Goal: Communication & Community: Answer question/provide support

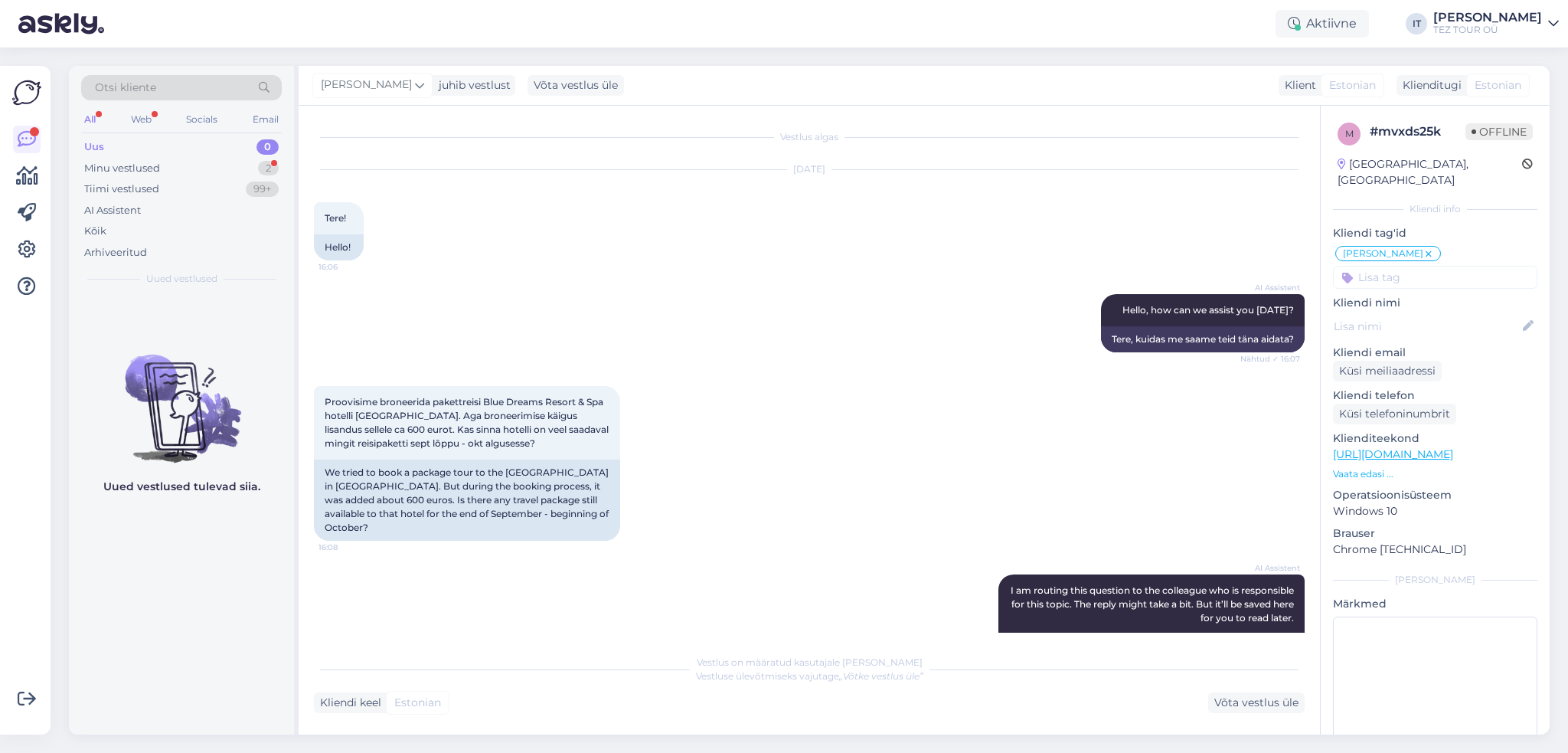
scroll to position [840, 0]
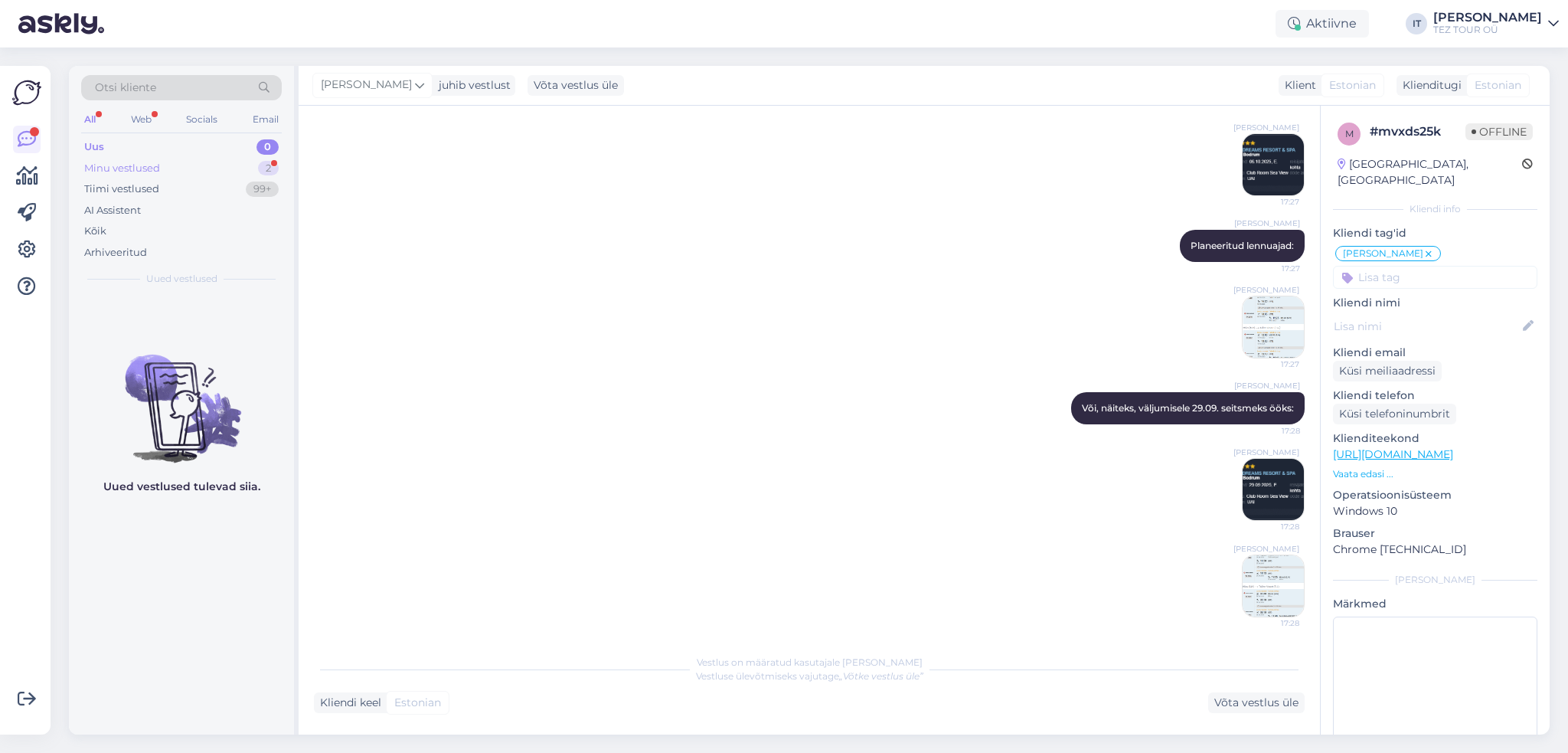
click at [244, 171] on div "Minu vestlused 2" at bounding box center [182, 168] width 200 height 21
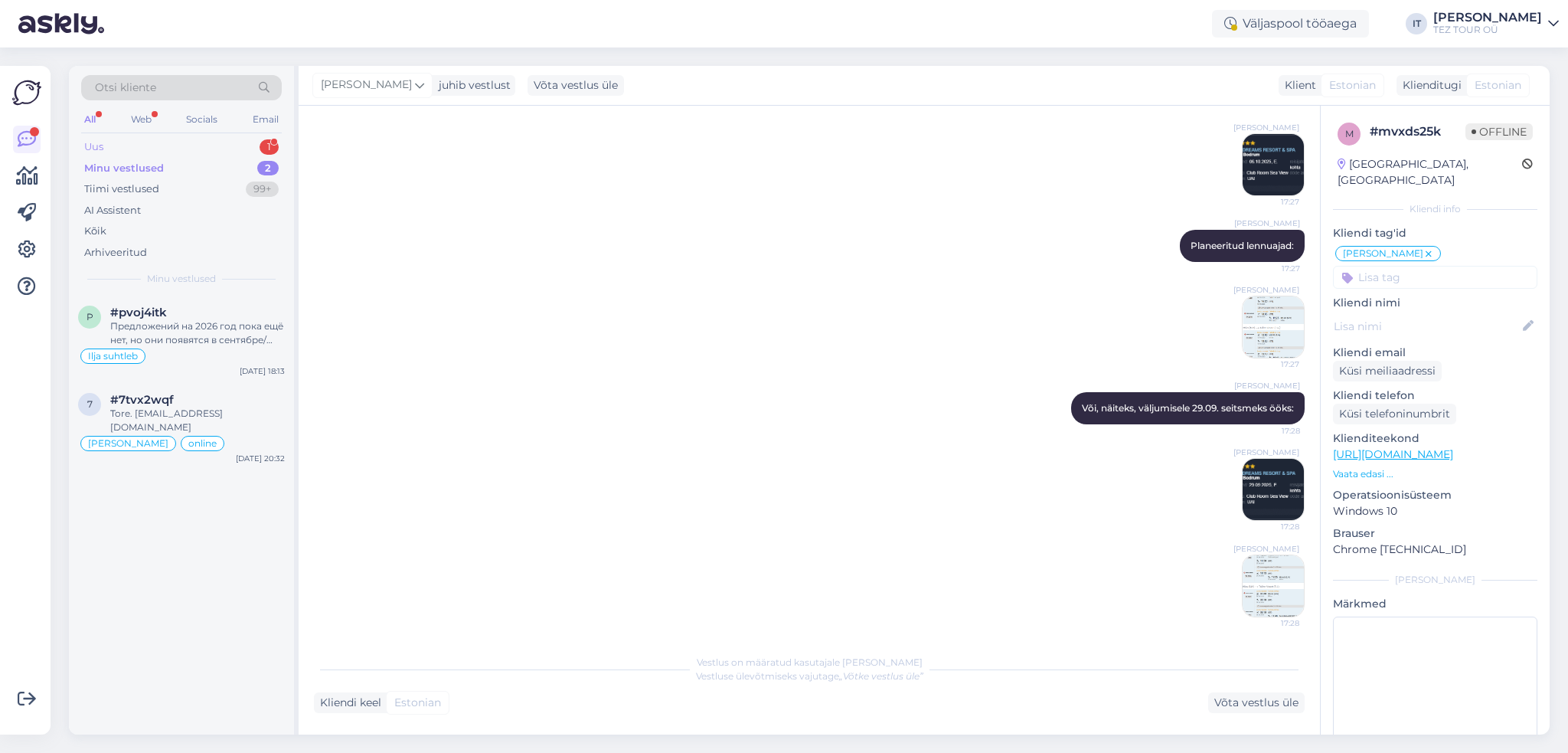
click at [190, 149] on div "Uus 1" at bounding box center [182, 147] width 200 height 21
click at [230, 305] on div "#vxvjcvvh" at bounding box center [198, 312] width 174 height 14
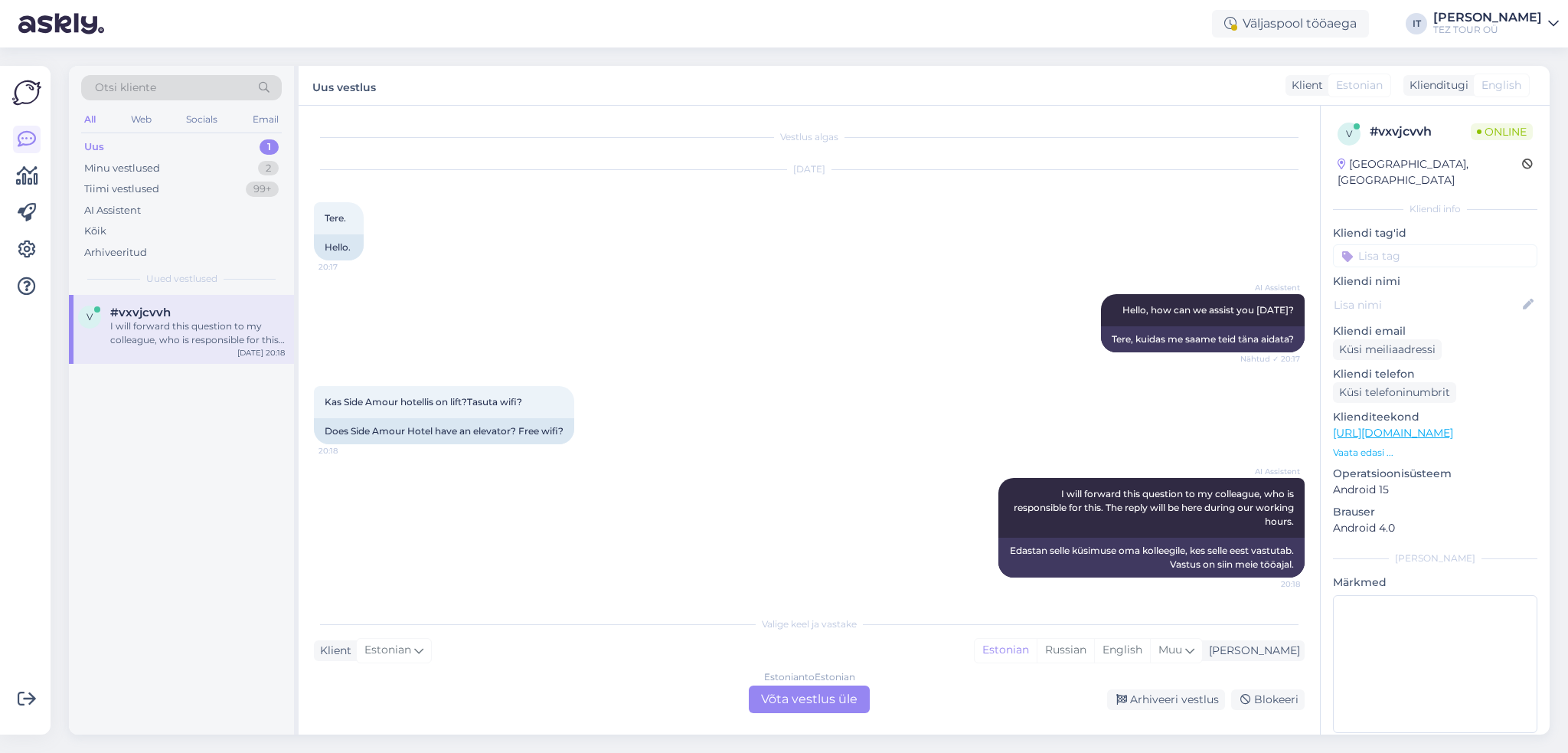
click at [779, 688] on div "Estonian to Estonian Võta vestlus üle" at bounding box center [809, 699] width 121 height 28
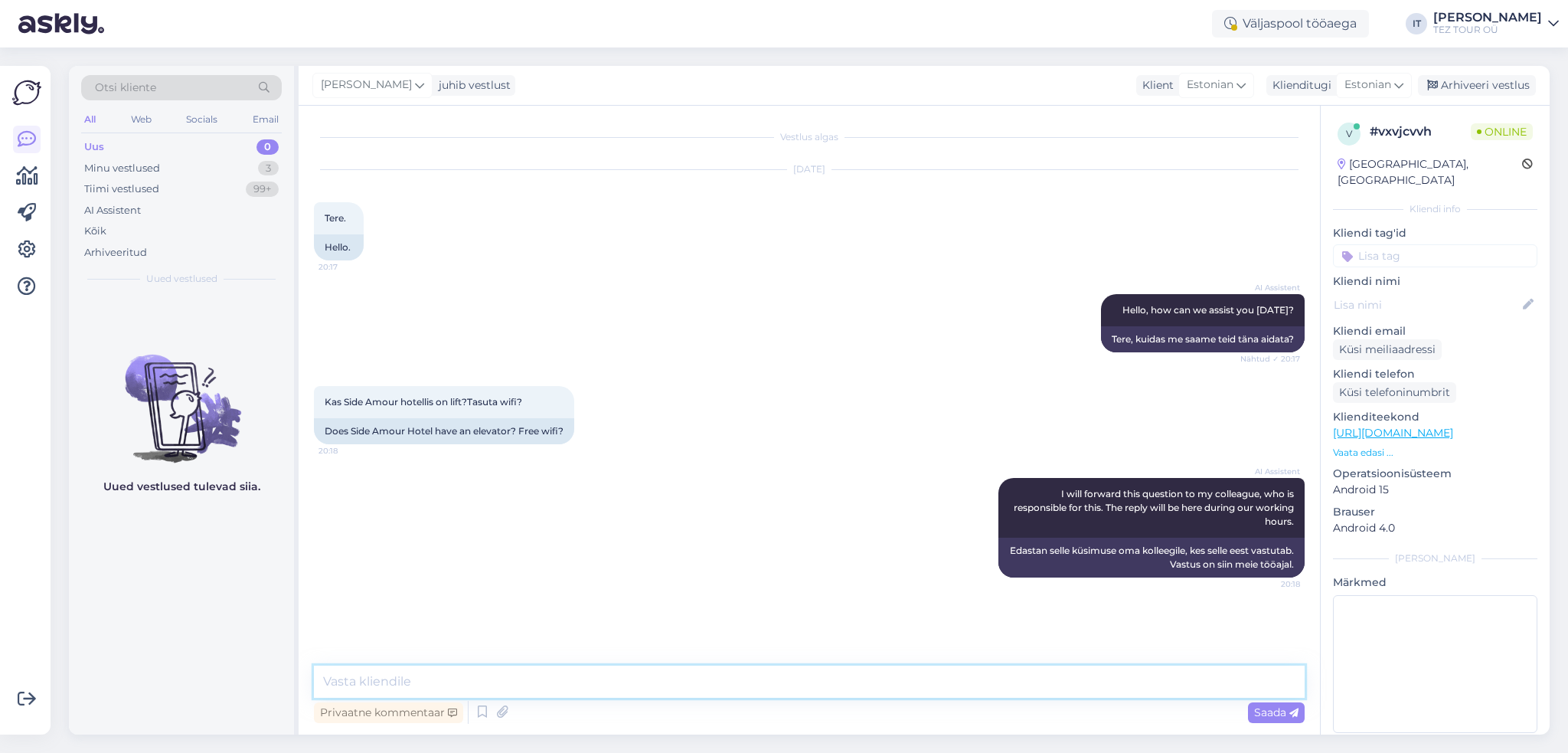
click at [559, 676] on textarea at bounding box center [809, 681] width 990 height 32
type textarea "Tere"
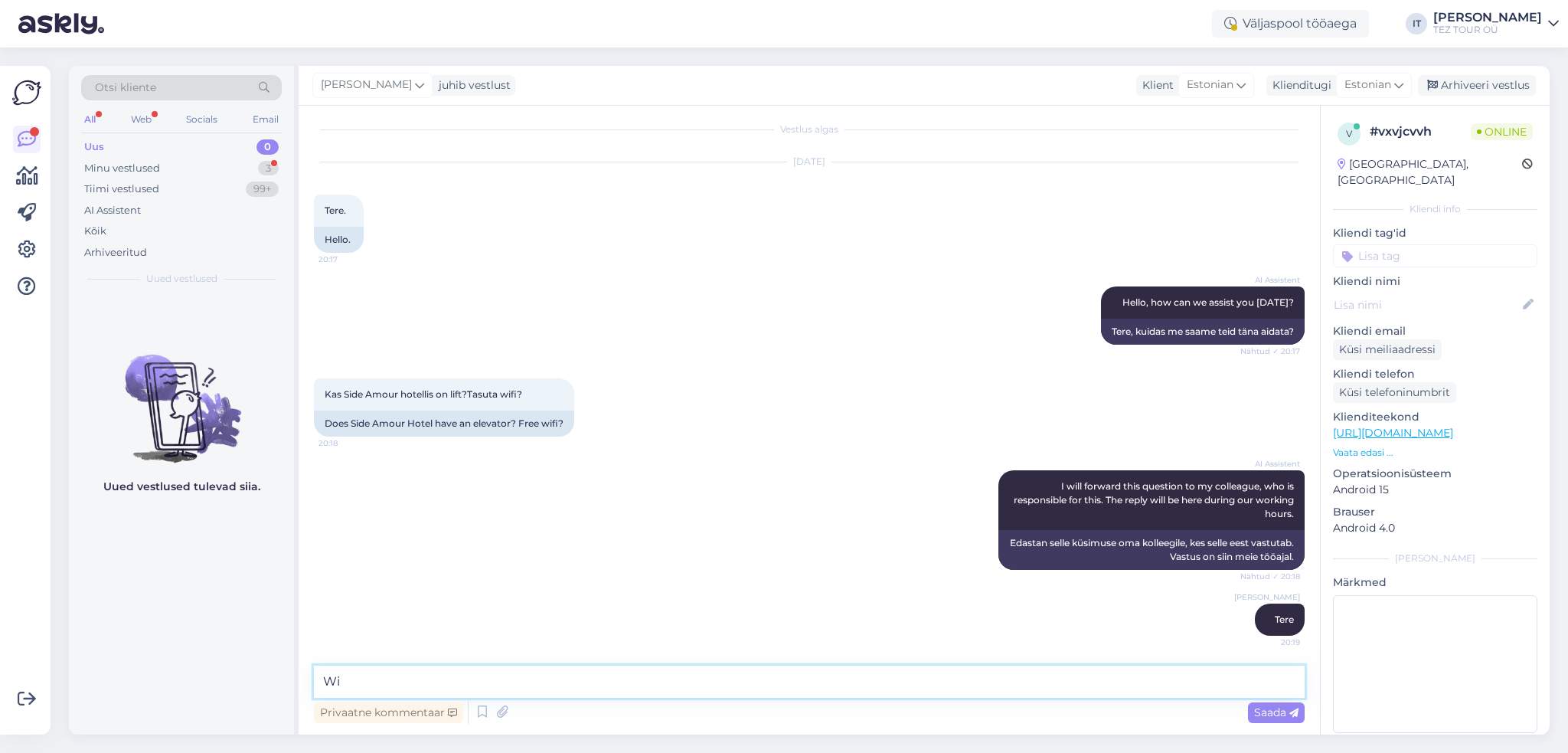
scroll to position [73, 0]
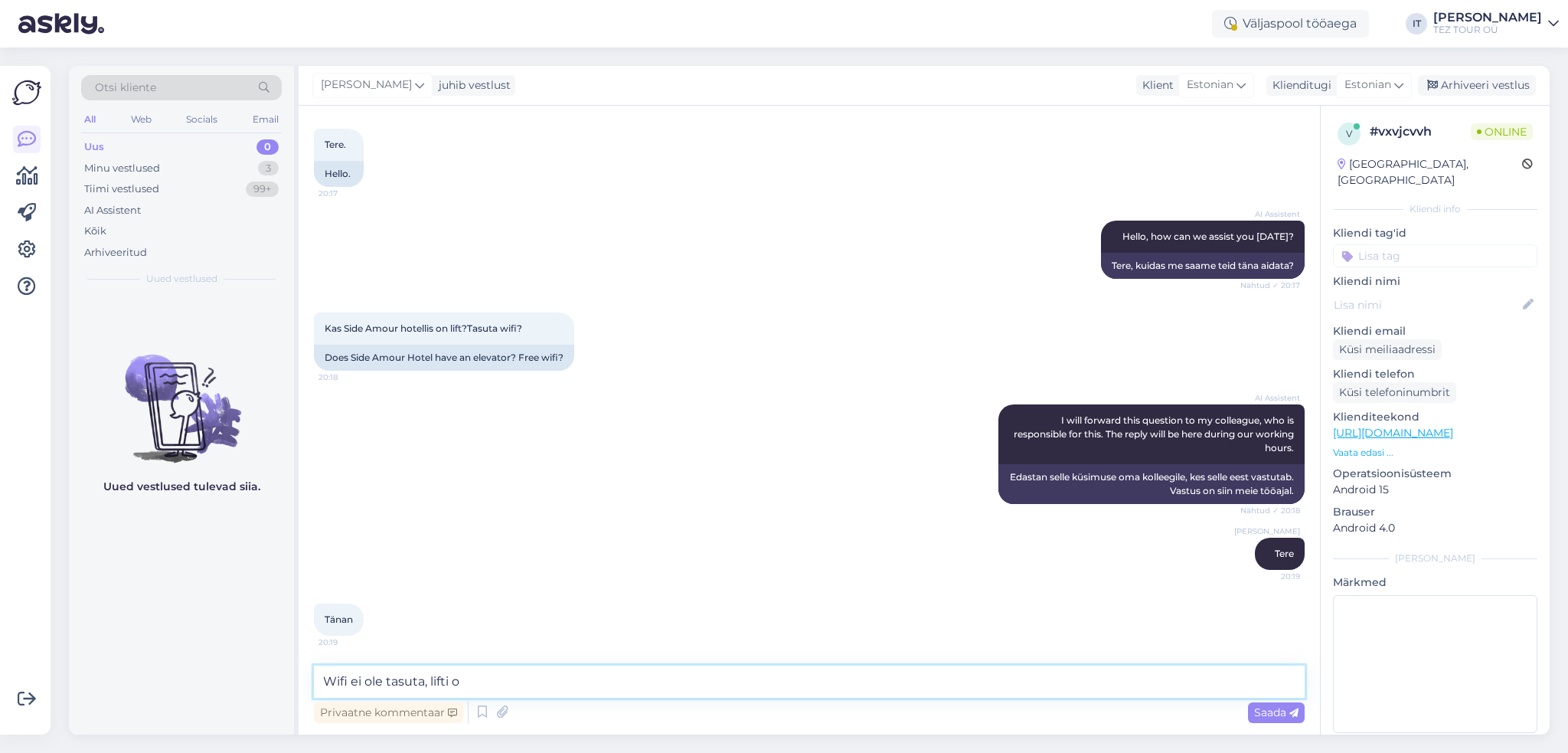
type textarea "Wifi ei ole tasuta, lifti on"
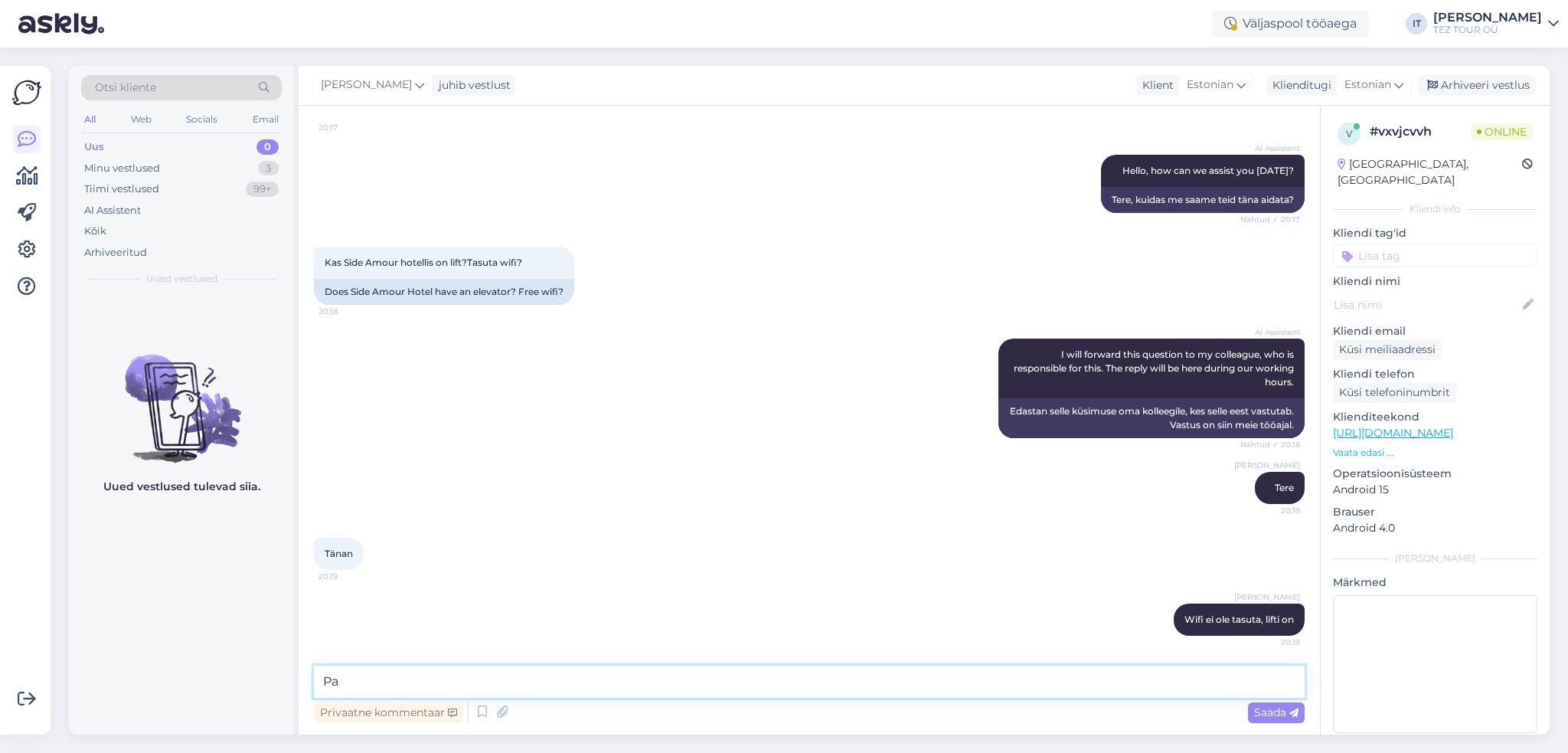
type textarea "P"
type textarea "Saatke enda e-posti aadress ja ma saadan pakkumised :)"
